Goal: Check status: Check status

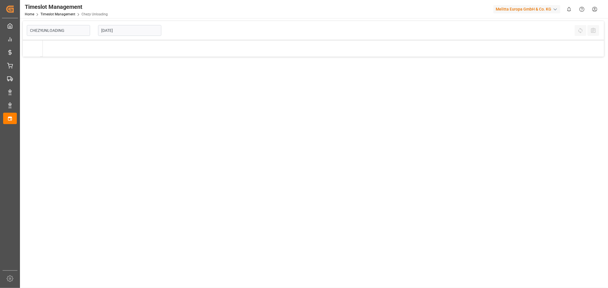
type input "Chezy Unloading"
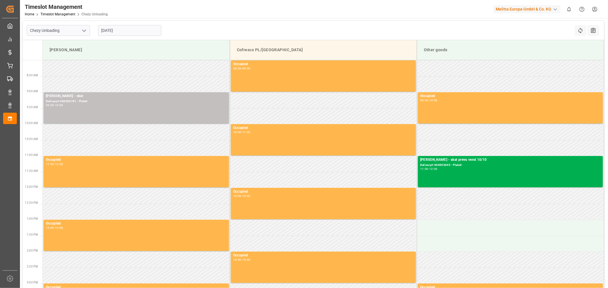
click at [120, 23] on div "[DATE]" at bounding box center [129, 30] width 71 height 19
click at [126, 30] on input "[DATE]" at bounding box center [129, 30] width 63 height 11
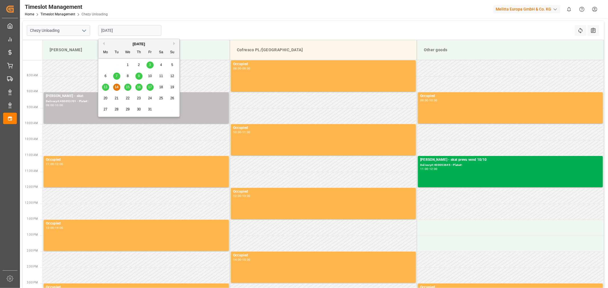
click at [136, 86] on div "16" at bounding box center [138, 87] width 7 height 7
type input "[DATE]"
